Goal: Information Seeking & Learning: Understand process/instructions

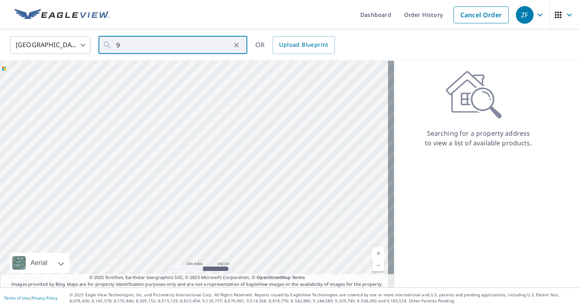
click at [168, 51] on input "9" at bounding box center [173, 45] width 115 height 23
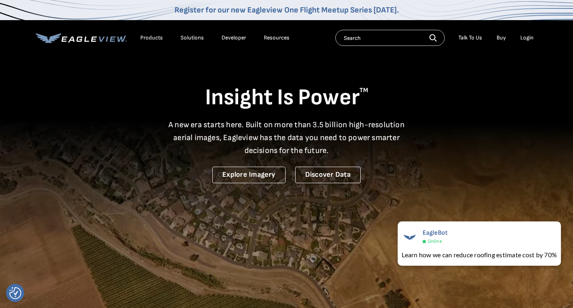
click at [530, 38] on div "Login" at bounding box center [527, 37] width 13 height 7
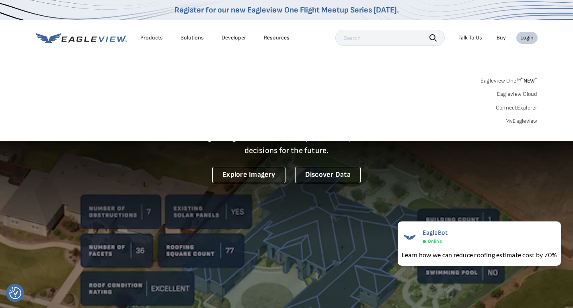
click at [523, 41] on div "Login" at bounding box center [527, 37] width 13 height 7
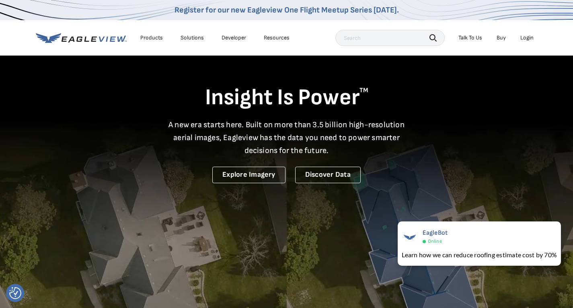
click at [525, 37] on div "Login" at bounding box center [527, 37] width 13 height 7
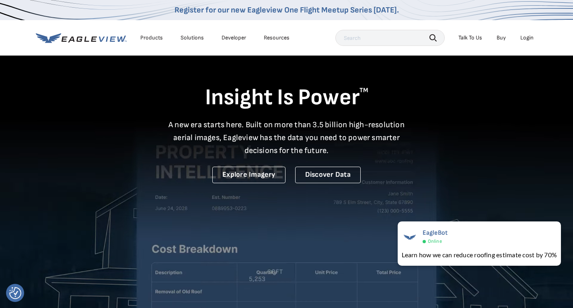
click at [527, 39] on div "Login" at bounding box center [527, 37] width 13 height 7
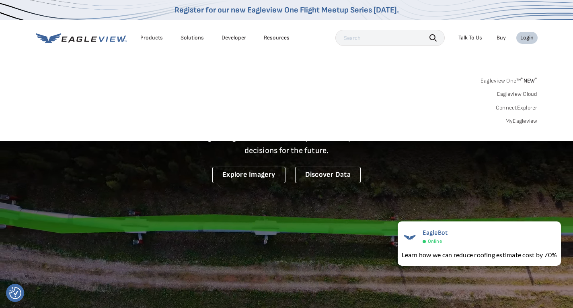
click at [519, 121] on link "MyEagleview" at bounding box center [522, 120] width 32 height 7
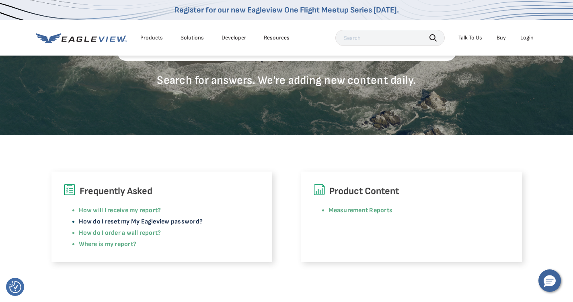
click at [165, 221] on link "How do I reset my My Eagleview password?" at bounding box center [141, 222] width 124 height 8
